Goal: Task Accomplishment & Management: Manage account settings

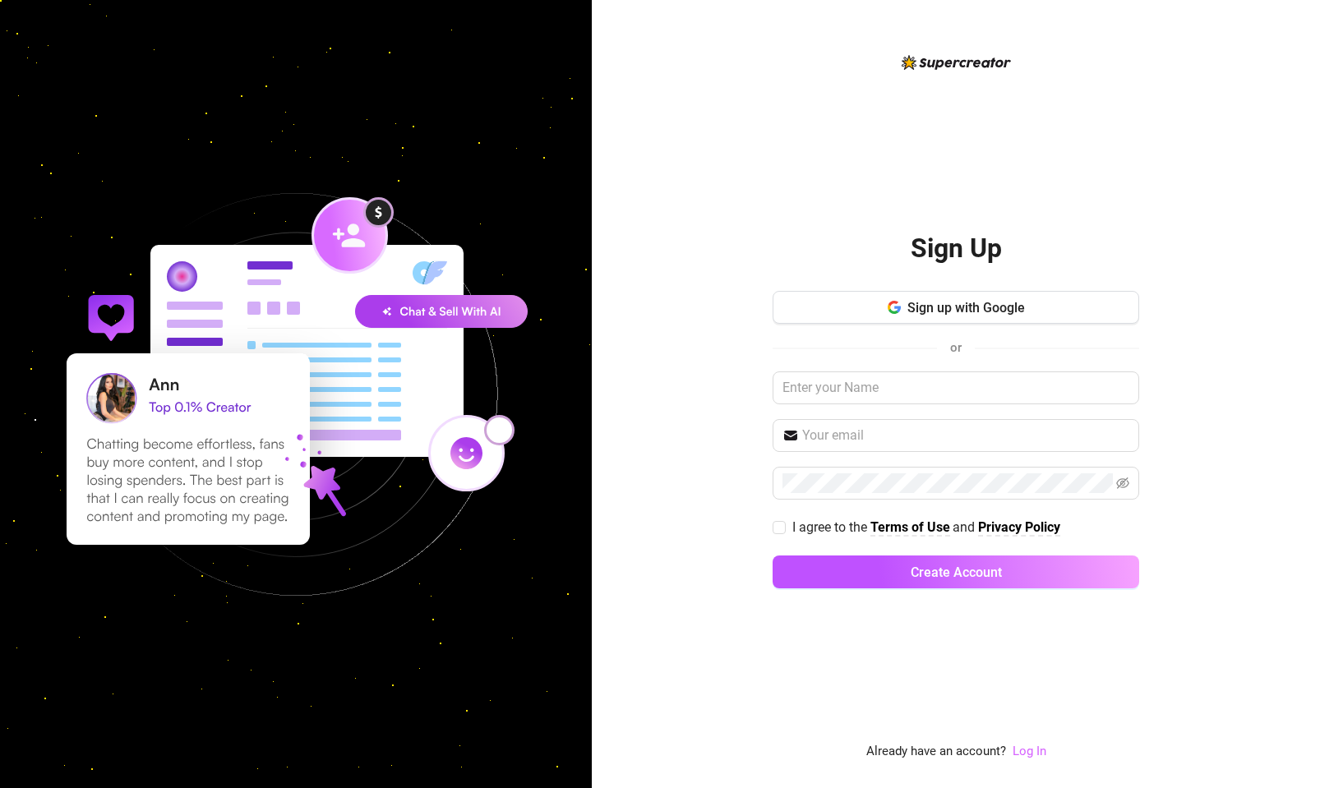
click at [1039, 751] on link "Log In" at bounding box center [1030, 751] width 34 height 15
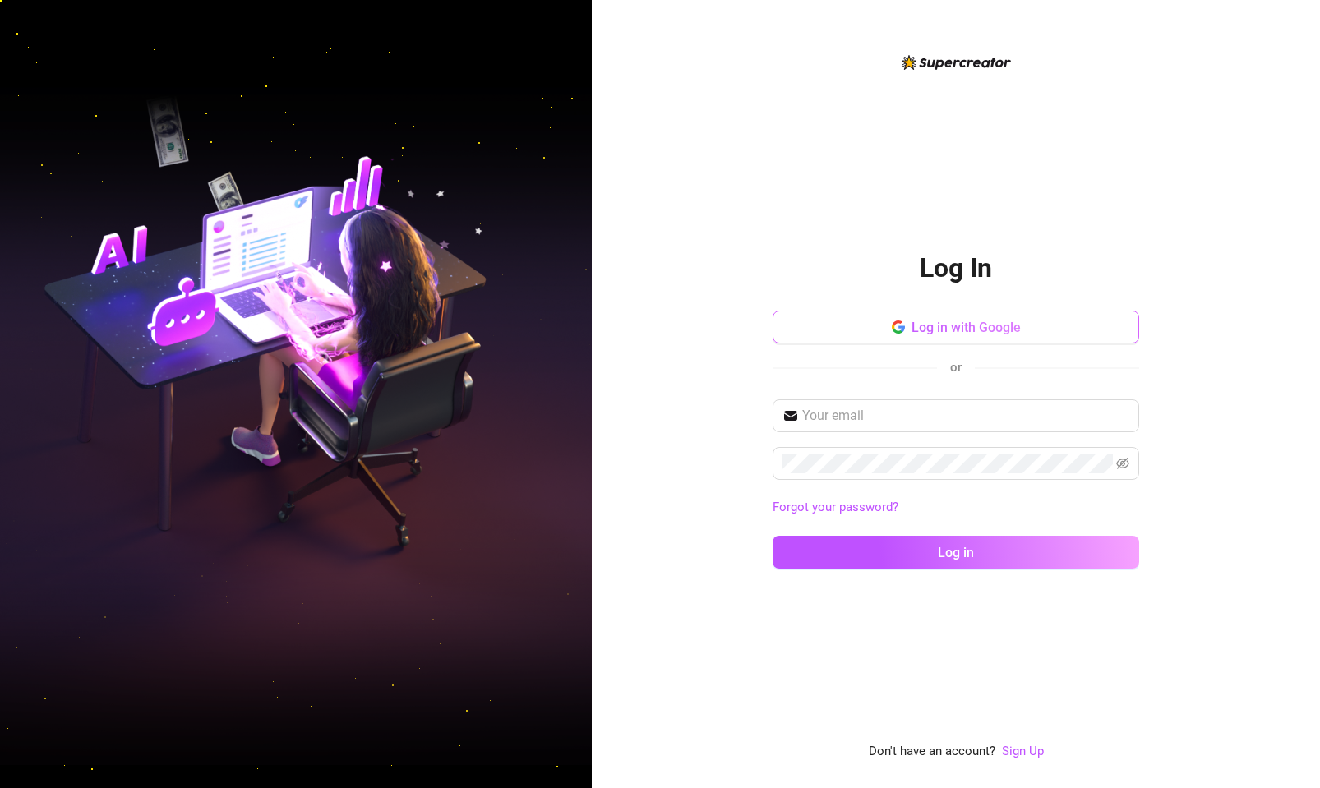
click at [954, 325] on span "Log in with Google" at bounding box center [966, 328] width 109 height 16
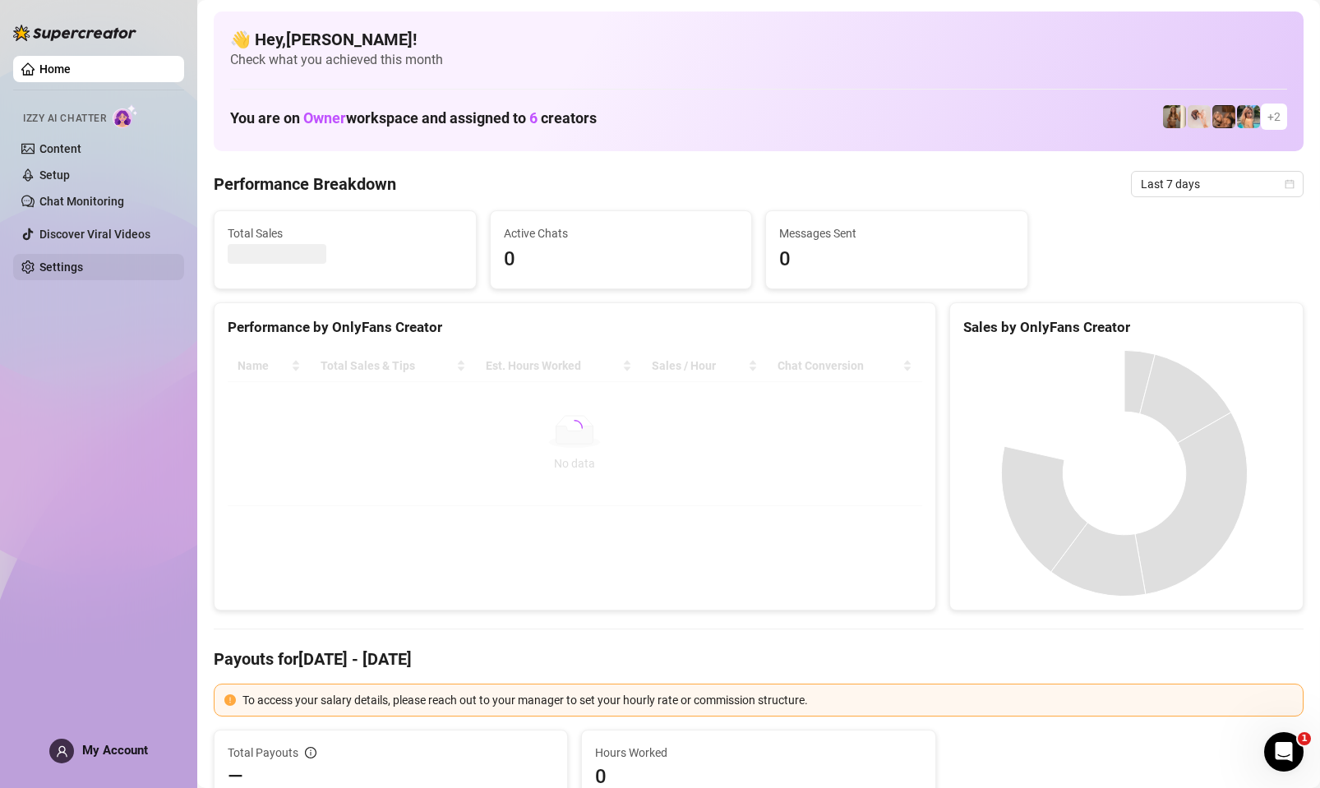
click at [62, 270] on link "Settings" at bounding box center [61, 267] width 44 height 13
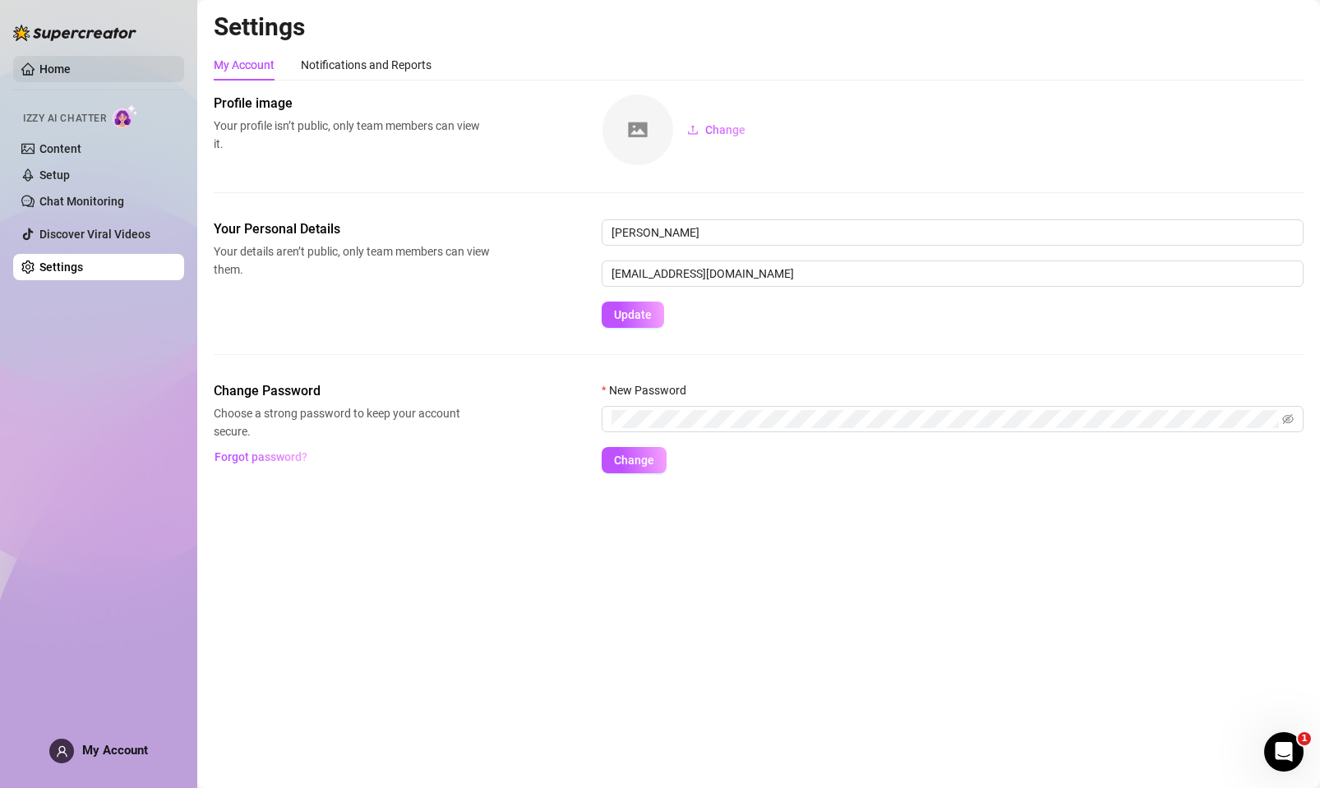
click at [69, 72] on link "Home" at bounding box center [54, 68] width 31 height 13
